Goal: Task Accomplishment & Management: Manage account settings

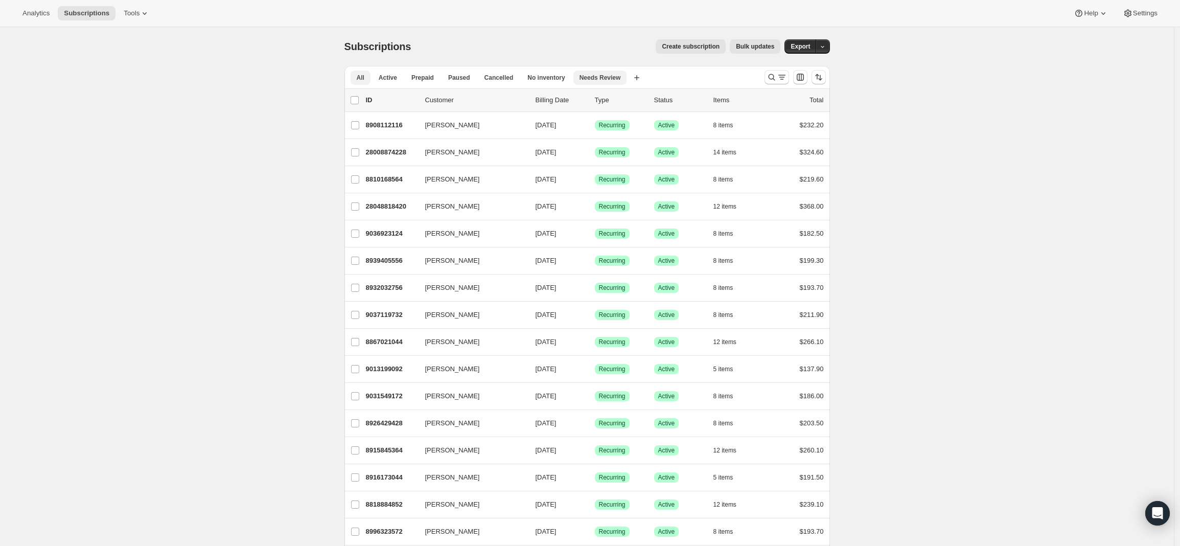
click at [599, 77] on span "Needs Review" at bounding box center [600, 78] width 41 height 8
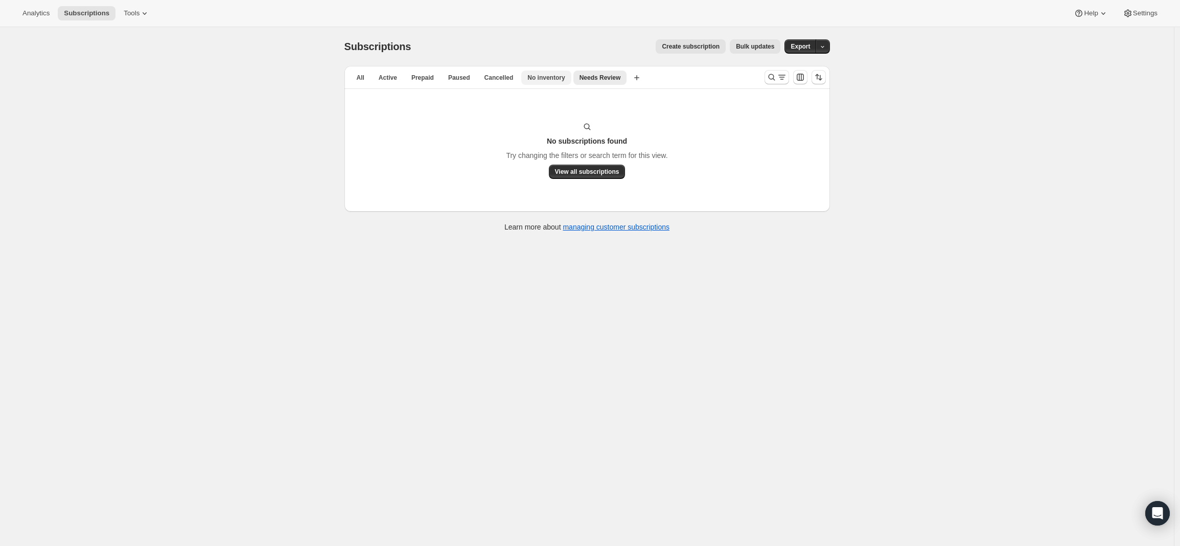
click at [559, 81] on span "No inventory" at bounding box center [545, 78] width 37 height 8
click at [609, 77] on span "Needs Review" at bounding box center [608, 78] width 41 height 8
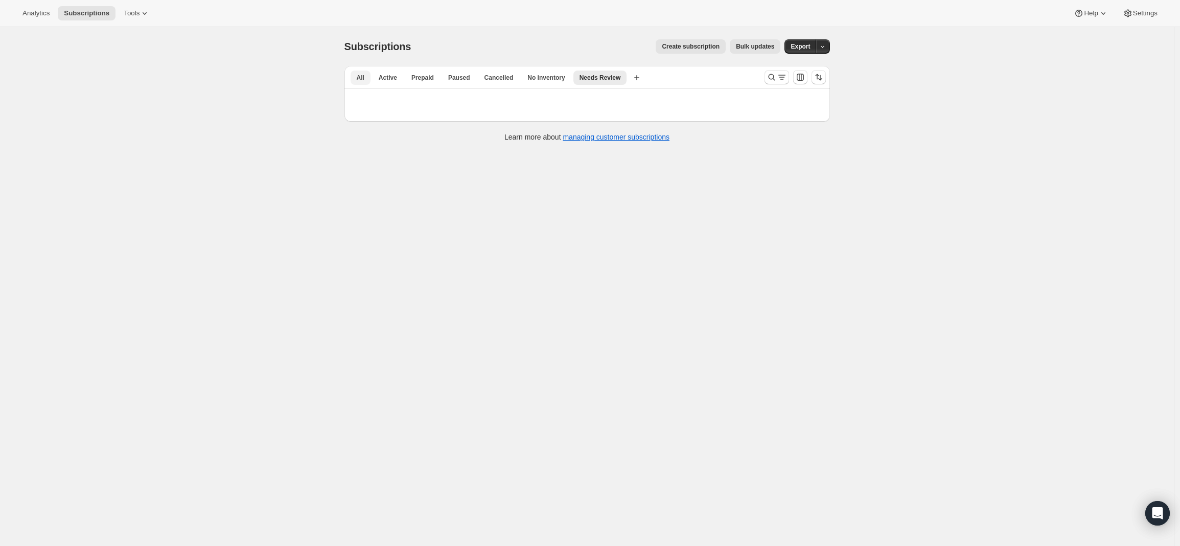
click at [364, 81] on span "All" at bounding box center [361, 78] width 8 height 8
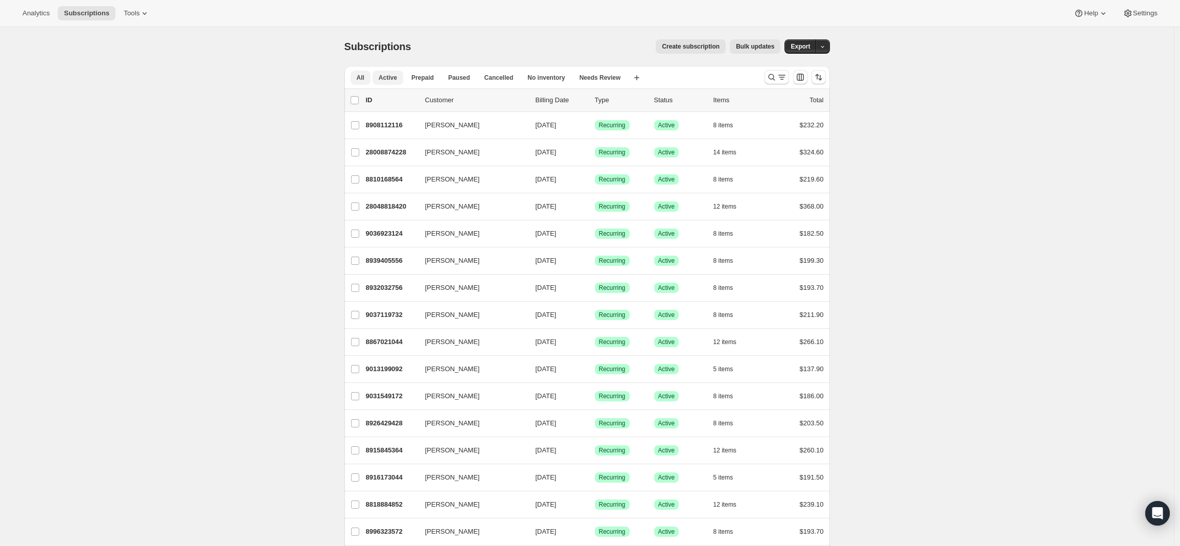
click at [396, 79] on span "Active" at bounding box center [388, 78] width 18 height 8
